Goal: Task Accomplishment & Management: Manage account settings

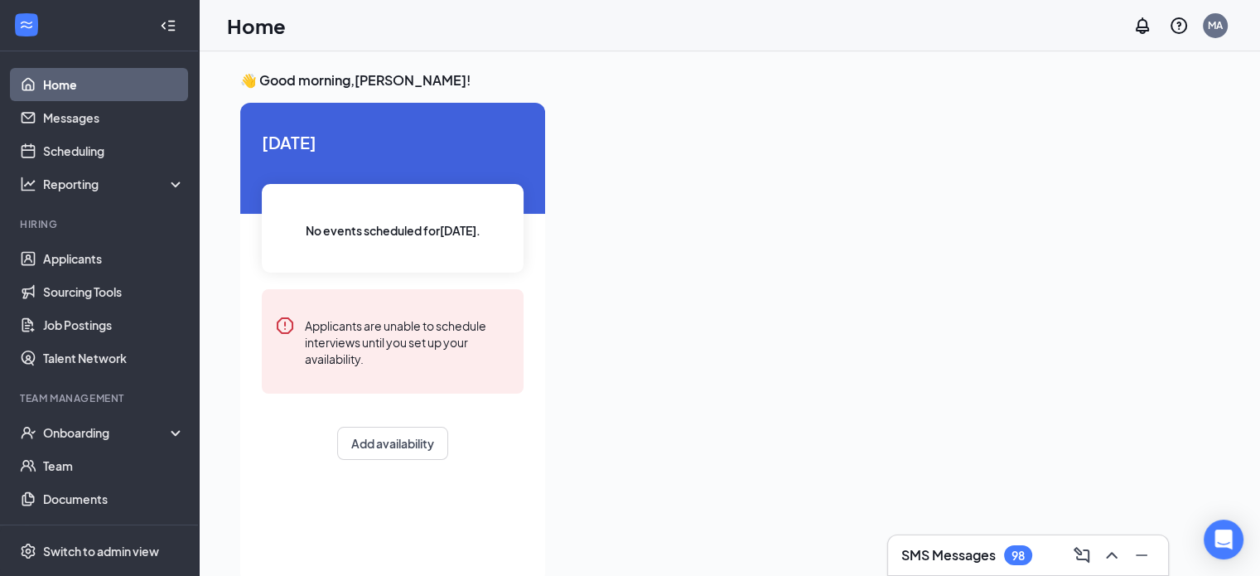
click at [697, 329] on div at bounding box center [888, 338] width 660 height 470
click at [133, 253] on link "Applicants" at bounding box center [114, 258] width 142 height 33
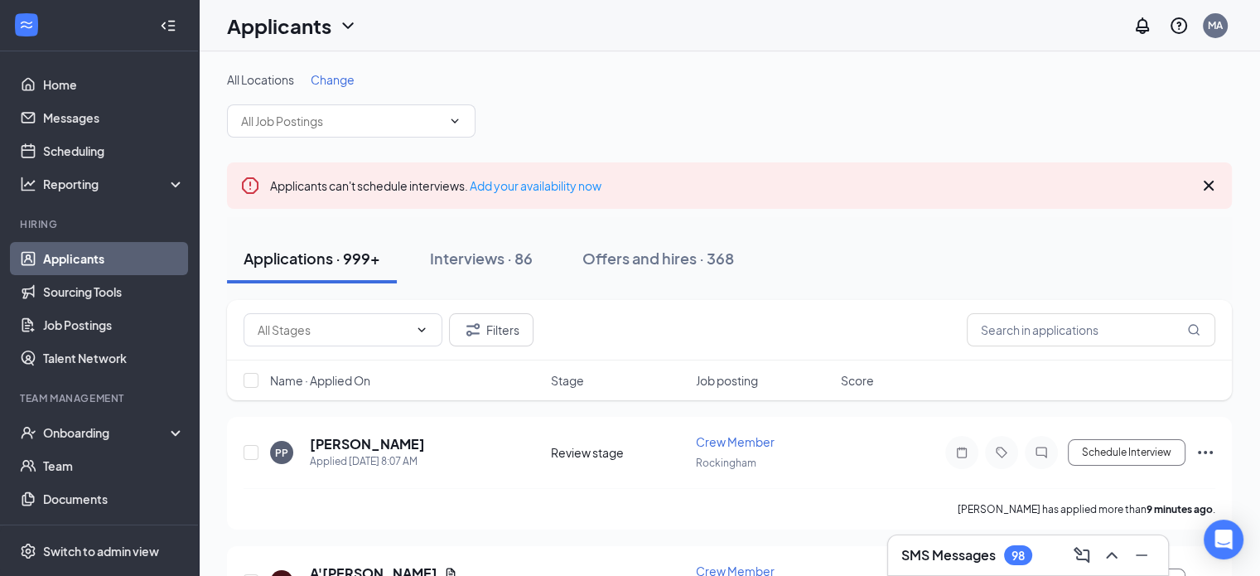
click at [348, 78] on span "Change" at bounding box center [333, 79] width 44 height 15
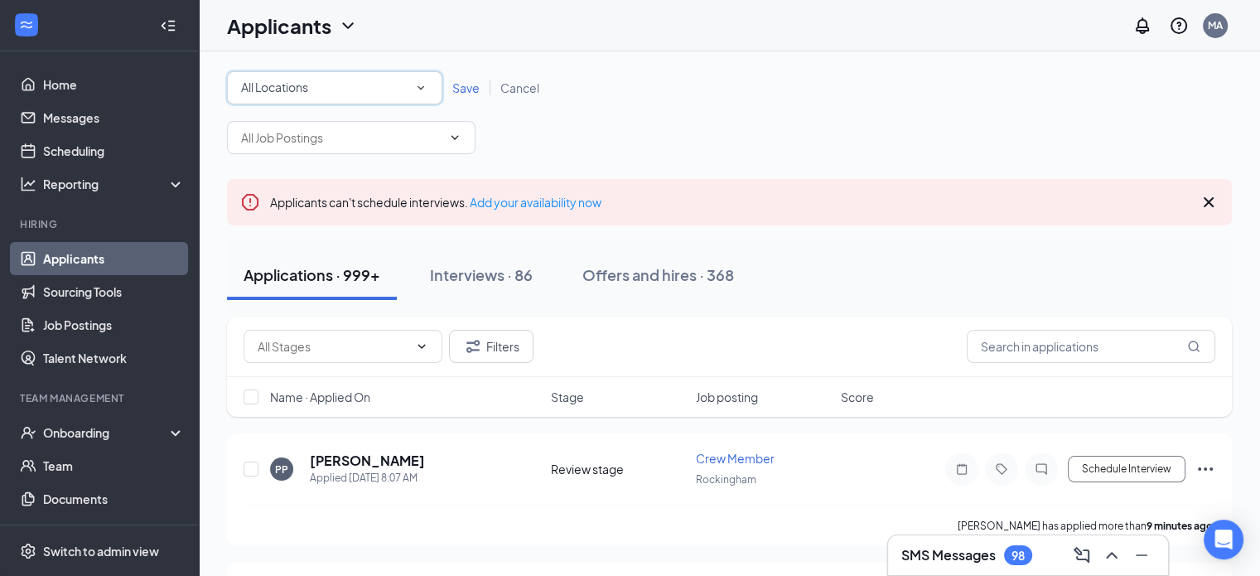
click at [345, 94] on div "All Locations" at bounding box center [334, 88] width 187 height 20
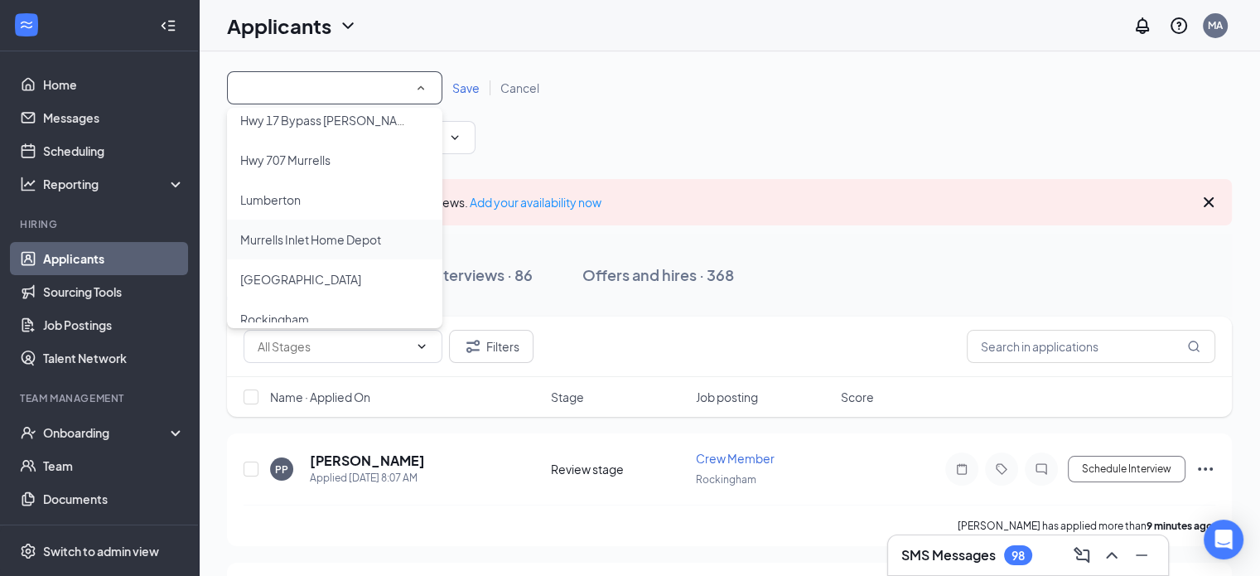
scroll to position [269, 0]
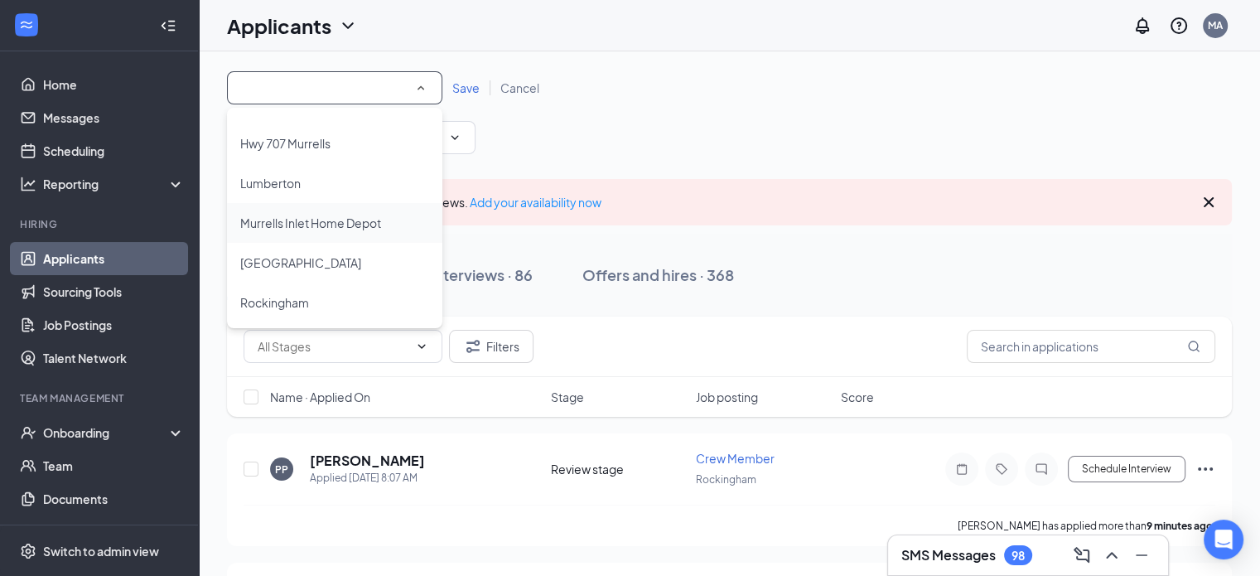
click at [388, 210] on li "Murrells Inlet Home Depot" at bounding box center [334, 223] width 215 height 40
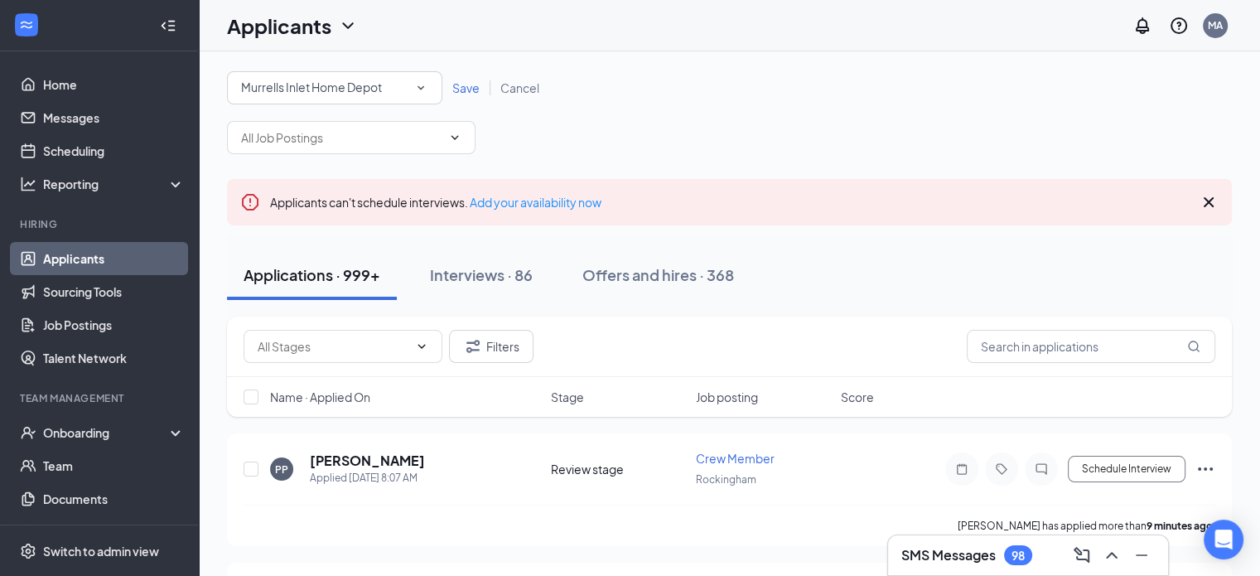
click at [566, 99] on div "All Locations Murrells Inlet Home Depot Save Cancel" at bounding box center [729, 87] width 1005 height 33
click at [459, 91] on span "Save" at bounding box center [465, 87] width 27 height 15
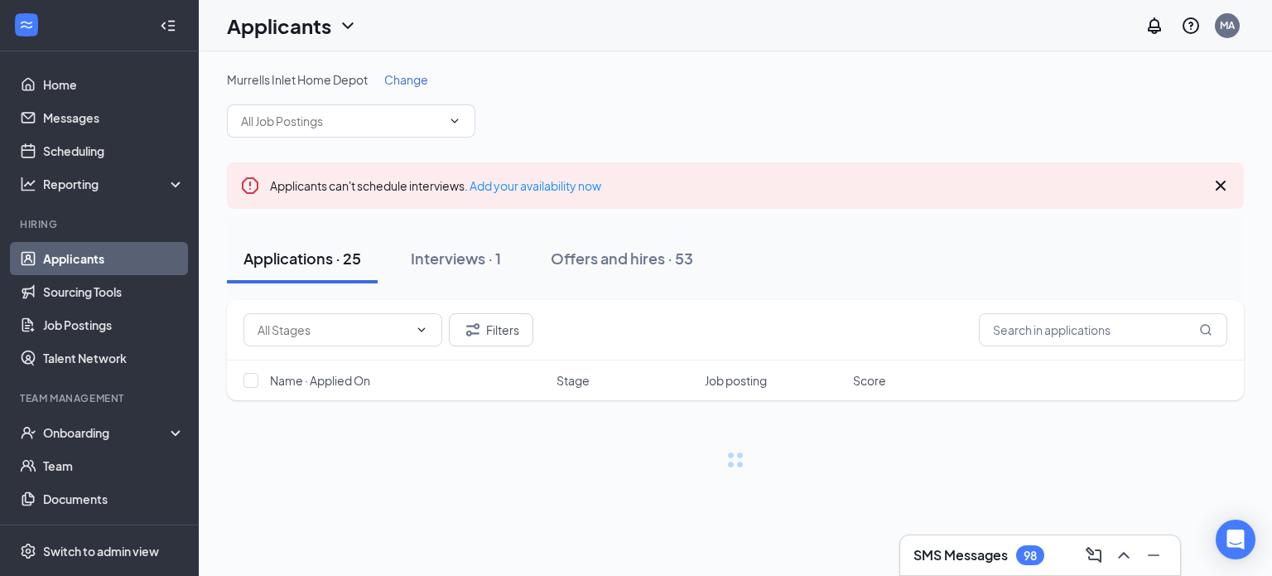
click at [608, 126] on div "Murrells Inlet Home Depot Change" at bounding box center [735, 104] width 1017 height 66
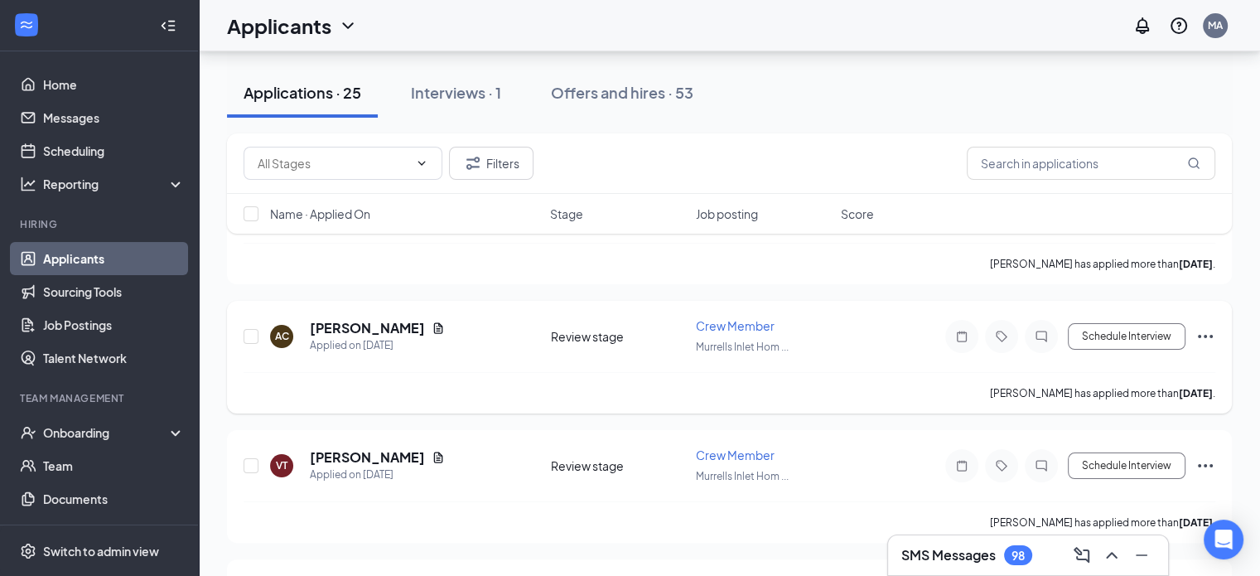
scroll to position [331, 0]
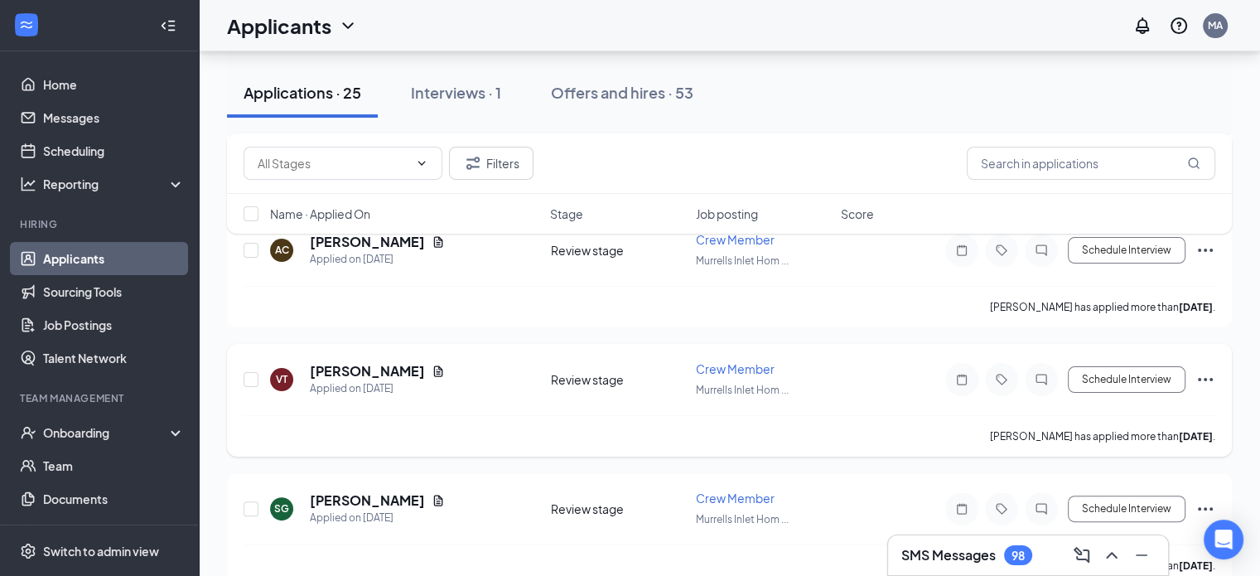
click at [497, 418] on div "[PERSON_NAME] has applied more than [DATE] ." at bounding box center [730, 435] width 972 height 41
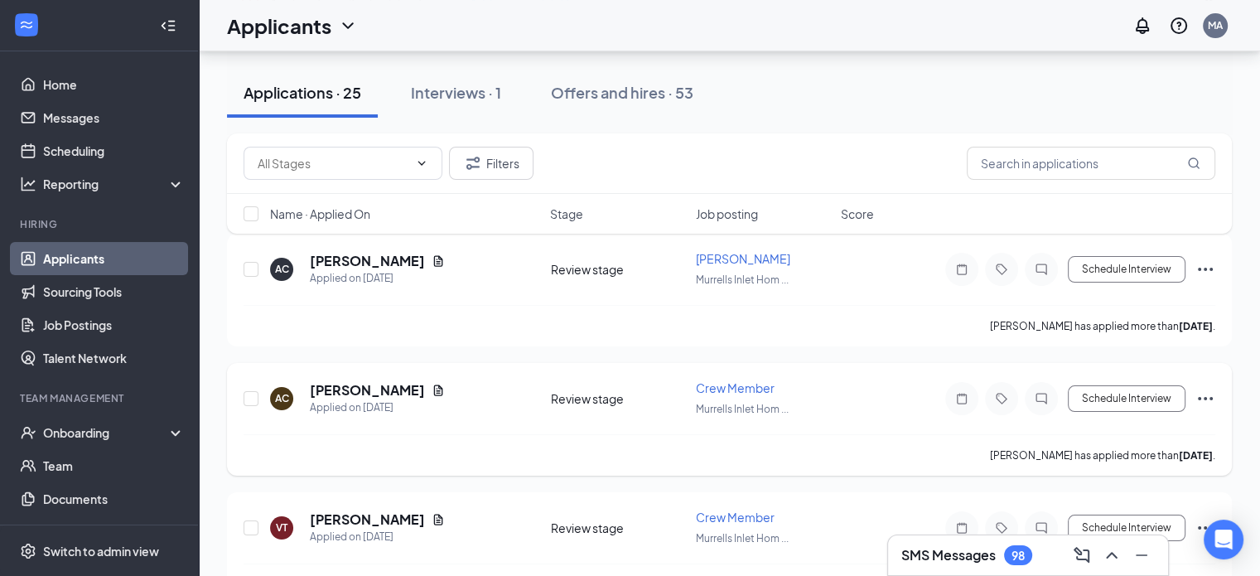
scroll to position [166, 0]
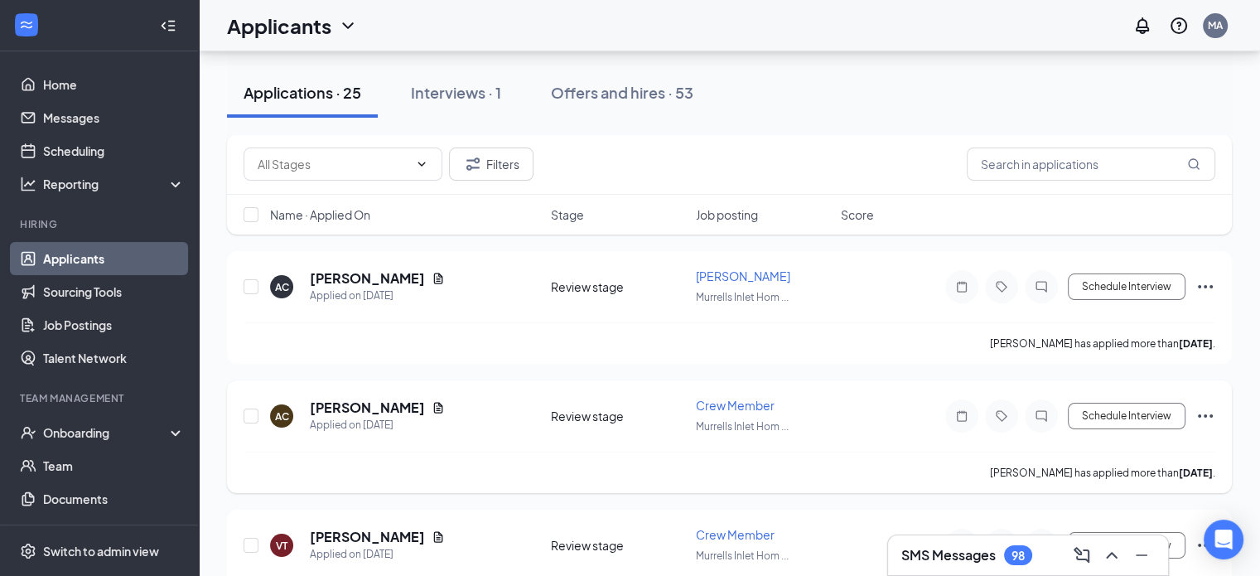
click at [500, 430] on div "AC [PERSON_NAME] Applied on [DATE] Review stage Crew Member [PERSON_NAME] Inlet…" at bounding box center [730, 424] width 972 height 55
click at [505, 416] on div "AC [PERSON_NAME] Applied on [DATE]" at bounding box center [405, 415] width 271 height 35
drag, startPoint x: 505, startPoint y: 416, endPoint x: 483, endPoint y: 458, distance: 47.8
click at [483, 458] on div "[PERSON_NAME] has applied more than [DATE] ." at bounding box center [730, 471] width 972 height 41
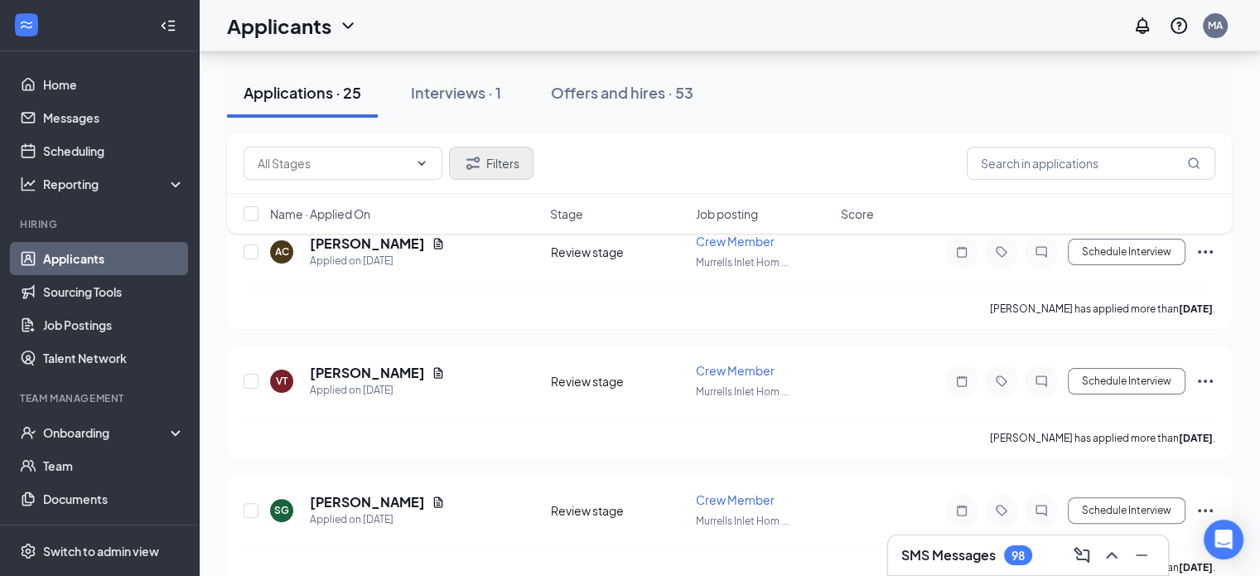
scroll to position [0, 0]
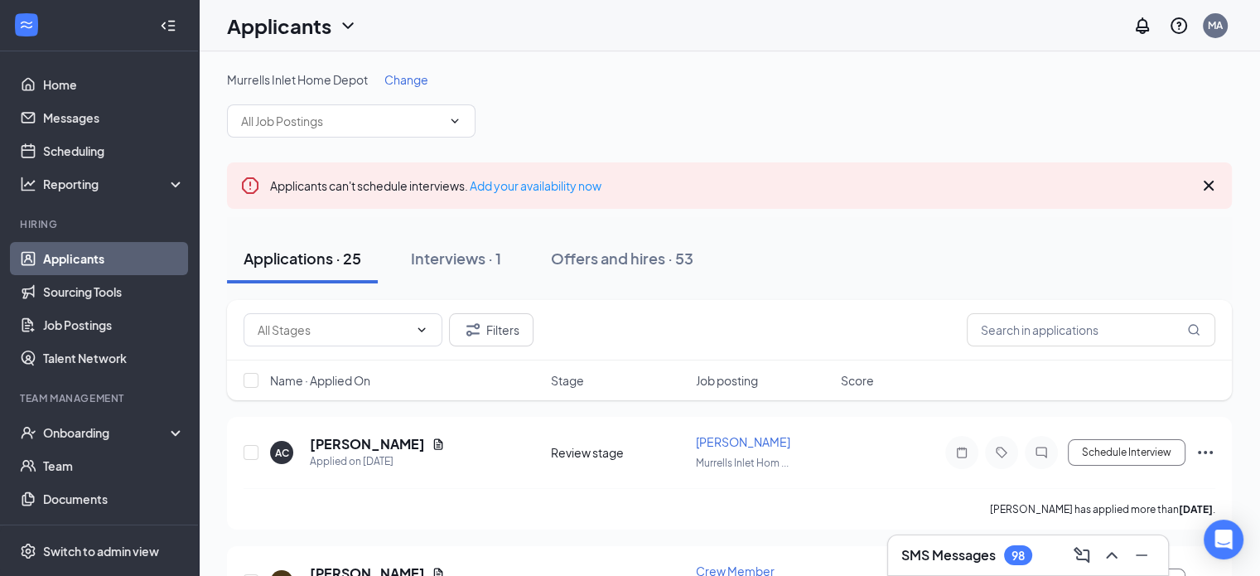
drag, startPoint x: 500, startPoint y: 374, endPoint x: 514, endPoint y: 294, distance: 81.4
click at [495, 264] on div "Interviews · 1" at bounding box center [456, 258] width 90 height 21
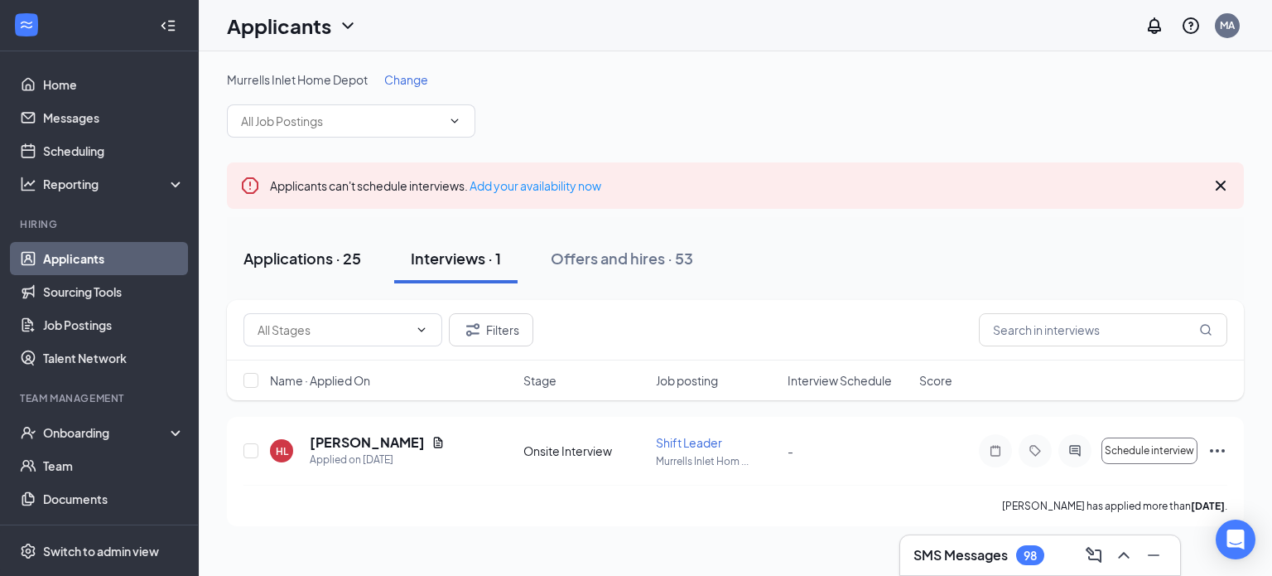
drag, startPoint x: 297, startPoint y: 248, endPoint x: 292, endPoint y: 264, distance: 17.3
click at [297, 249] on div "Applications · 25" at bounding box center [303, 258] width 118 height 21
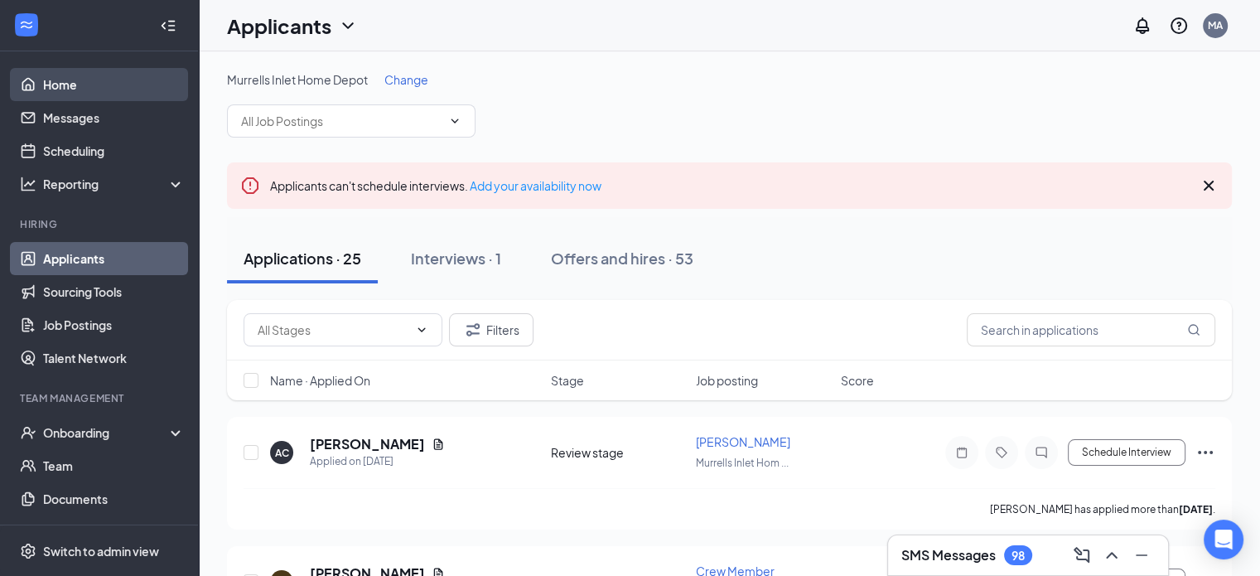
click at [65, 79] on link "Home" at bounding box center [114, 84] width 142 height 33
